Goal: Download file/media

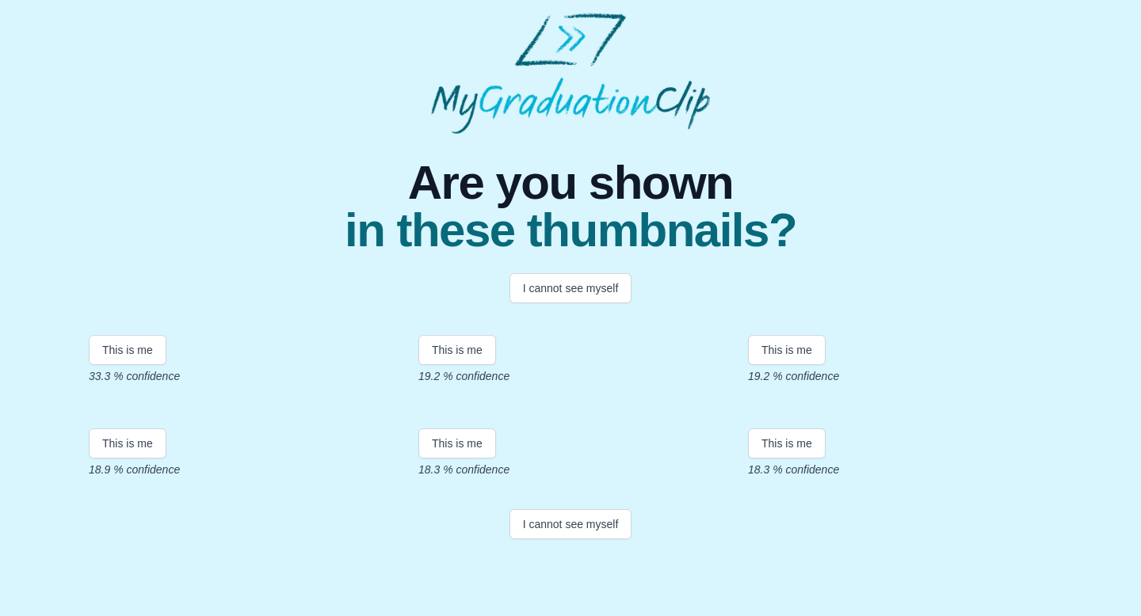
scroll to position [284, 0]
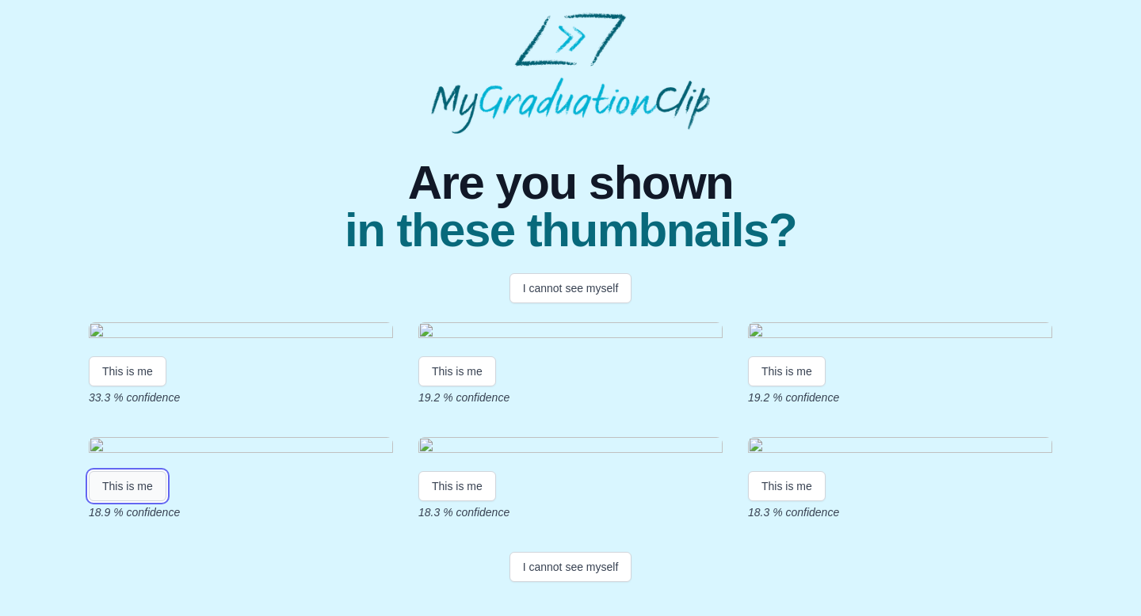
click at [140, 502] on button "This is me" at bounding box center [128, 486] width 78 height 30
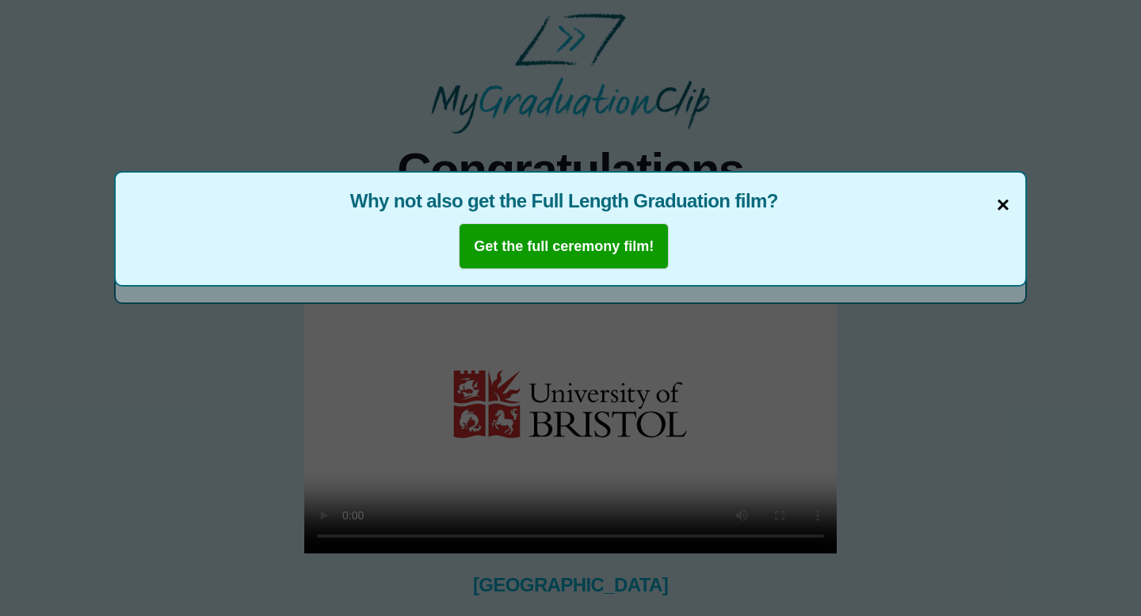
click at [1004, 207] on span "×" at bounding box center [1003, 205] width 13 height 33
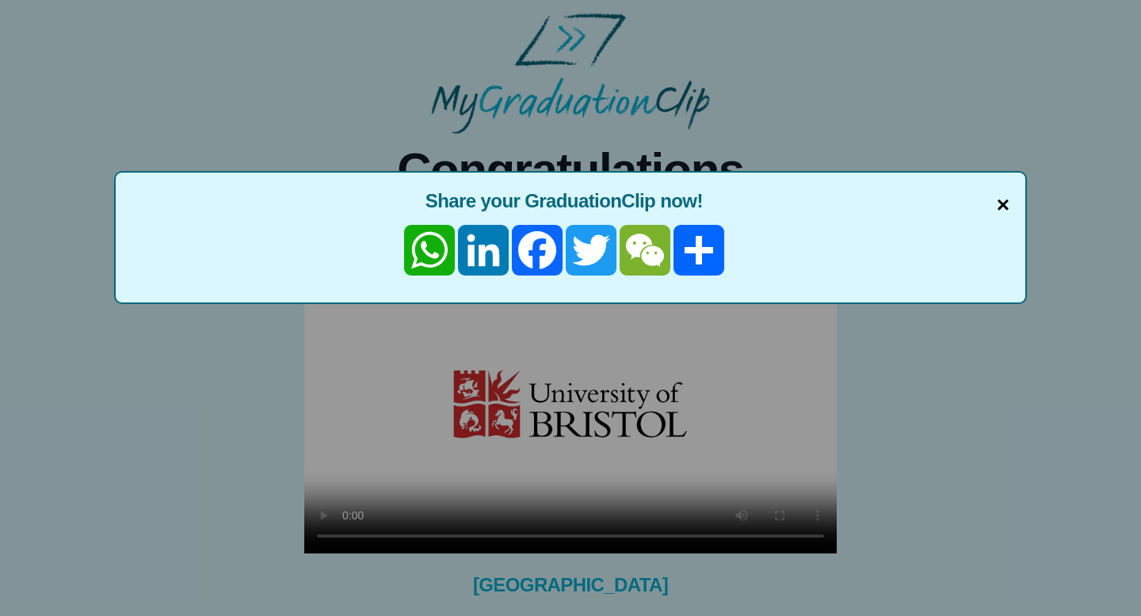
click at [1004, 207] on span "×" at bounding box center [1003, 205] width 13 height 33
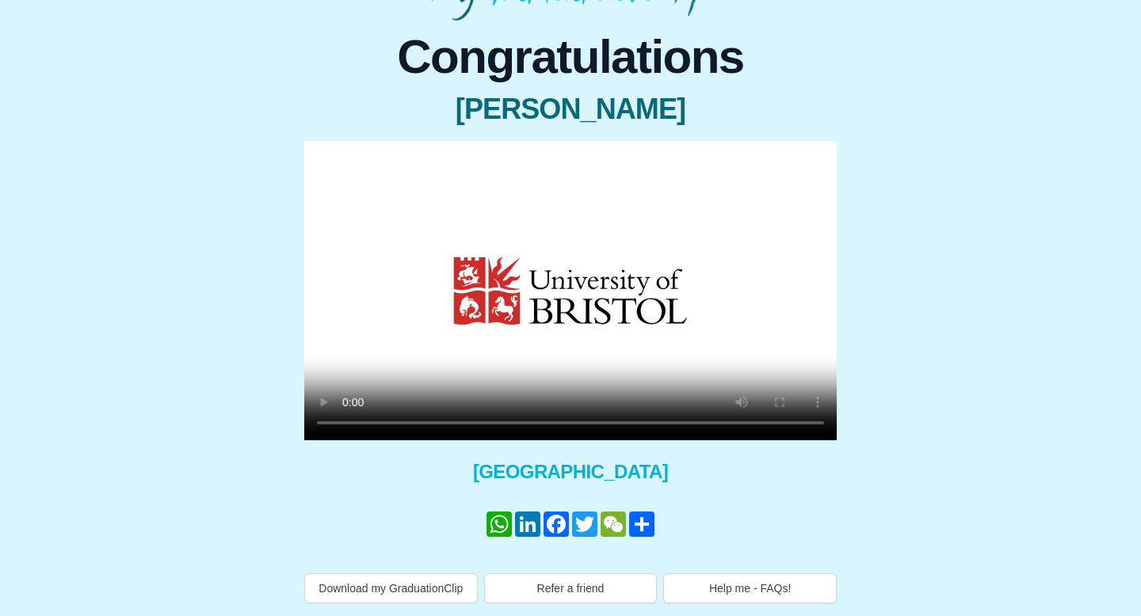
scroll to position [129, 0]
click at [368, 587] on button "Download my GraduationClip" at bounding box center [391, 589] width 174 height 30
click at [490, 516] on link "WhatsApp" at bounding box center [499, 524] width 29 height 25
